Goal: Task Accomplishment & Management: Use online tool/utility

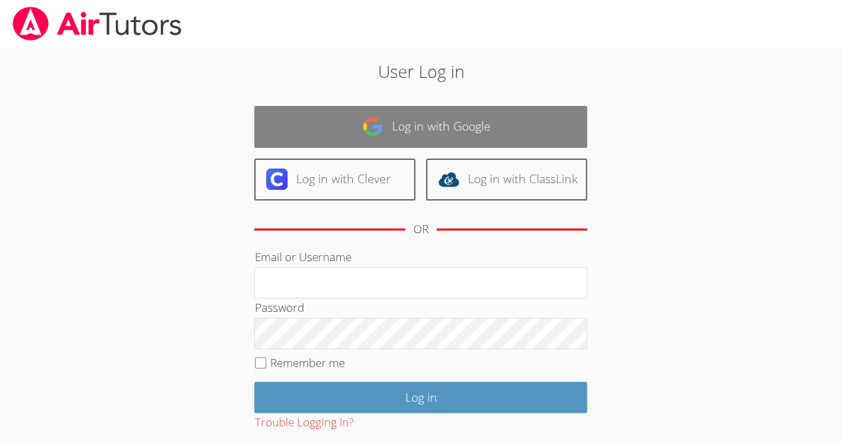
click at [531, 133] on link "Log in with Google" at bounding box center [420, 127] width 333 height 42
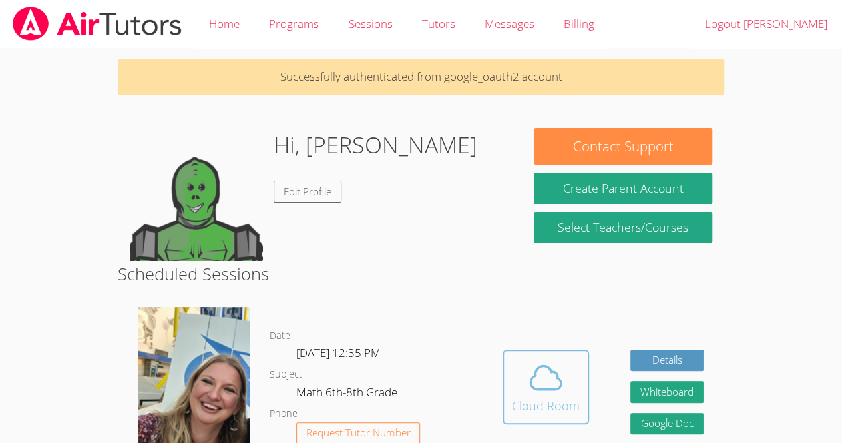
click at [559, 370] on icon at bounding box center [545, 377] width 37 height 37
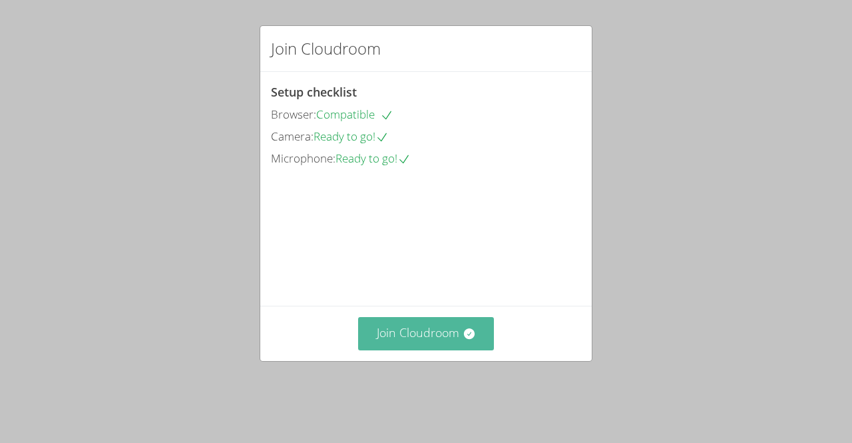
click at [471, 350] on button "Join Cloudroom" at bounding box center [426, 333] width 136 height 33
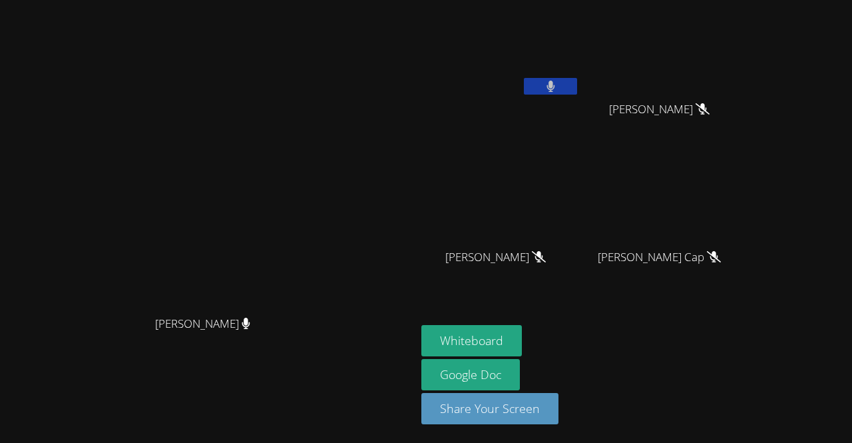
click at [555, 82] on icon at bounding box center [551, 86] width 8 height 11
click at [522, 350] on button "Whiteboard" at bounding box center [471, 340] width 101 height 31
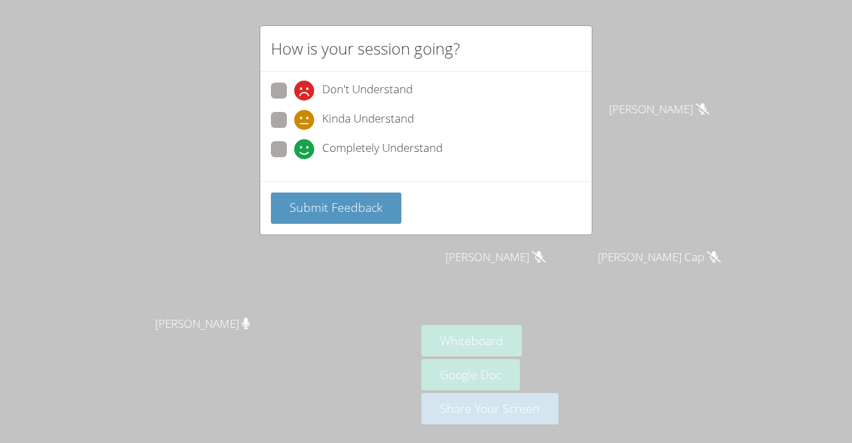
click at [302, 140] on icon at bounding box center [304, 149] width 20 height 20
click at [302, 141] on input "Completely Understand" at bounding box center [299, 146] width 11 height 11
radio input "true"
click at [320, 181] on div "Submit Feedback" at bounding box center [426, 207] width 332 height 53
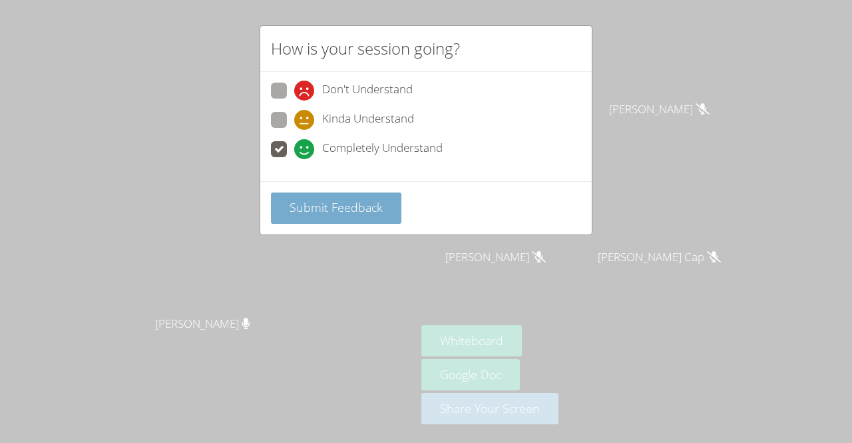
click at [332, 206] on span "Submit Feedback" at bounding box center [336, 207] width 93 height 16
